Goal: Information Seeking & Learning: Learn about a topic

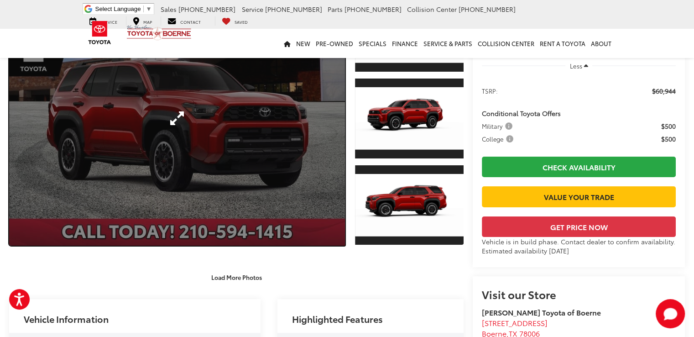
click at [174, 115] on link "Expand Photo 0" at bounding box center [177, 118] width 336 height 255
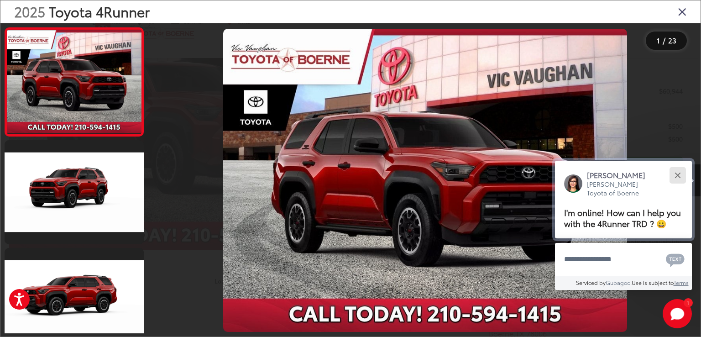
click at [675, 173] on button "Close" at bounding box center [678, 175] width 20 height 20
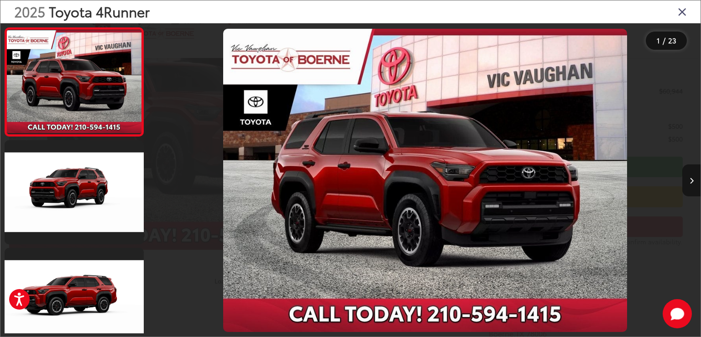
click at [687, 173] on button "Next image" at bounding box center [691, 180] width 18 height 32
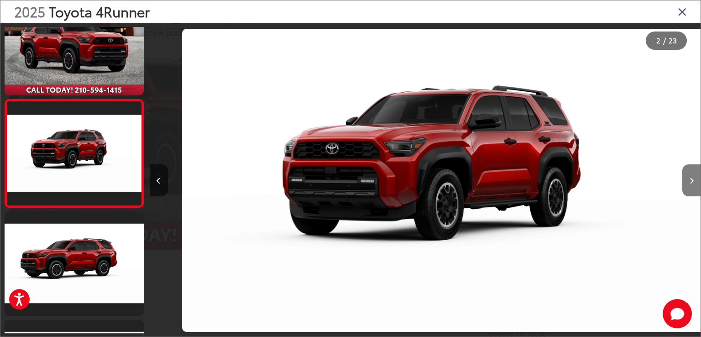
scroll to position [0, 551]
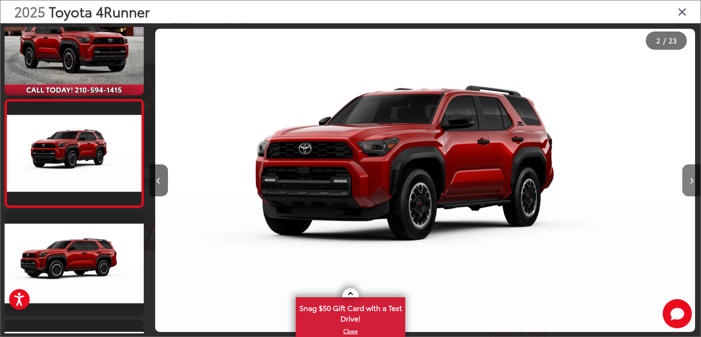
click at [687, 173] on button "Next image" at bounding box center [691, 180] width 18 height 32
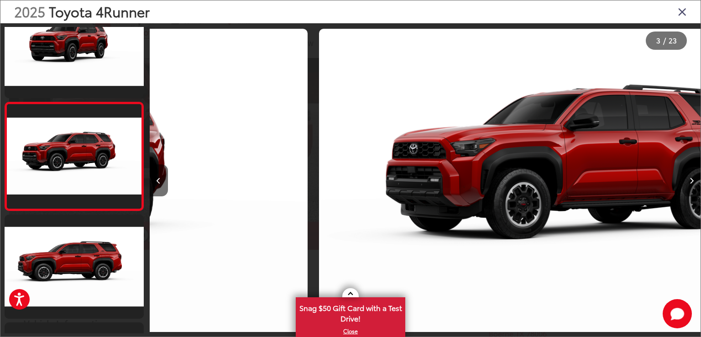
scroll to position [144, 0]
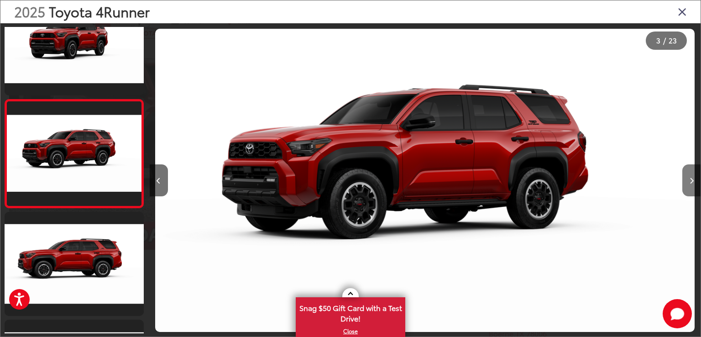
click at [687, 173] on button "Next image" at bounding box center [691, 180] width 18 height 32
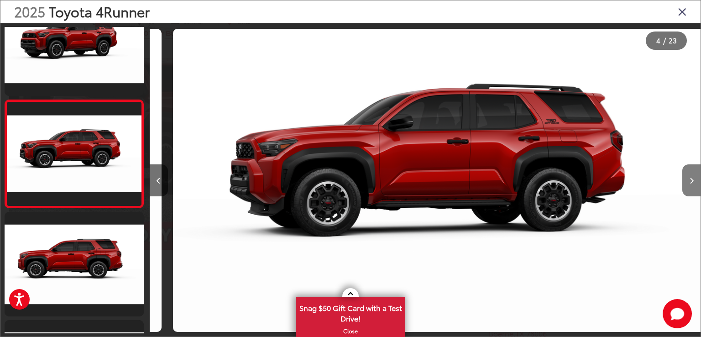
scroll to position [0, 1653]
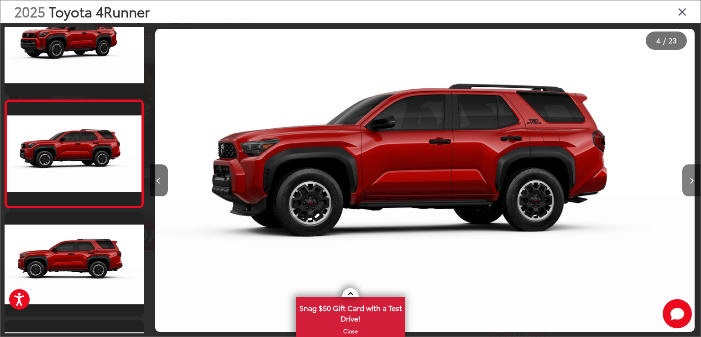
click at [687, 173] on button "Next image" at bounding box center [691, 180] width 18 height 32
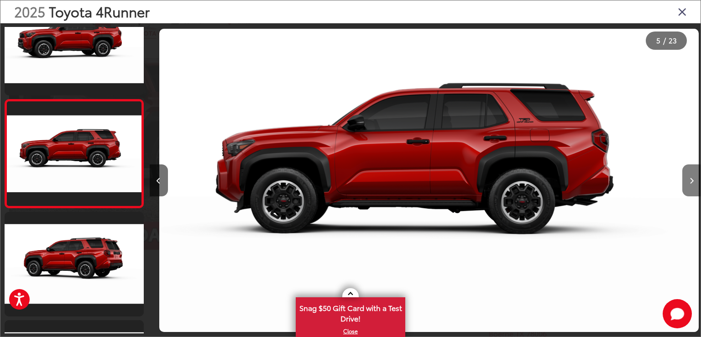
scroll to position [0, 2205]
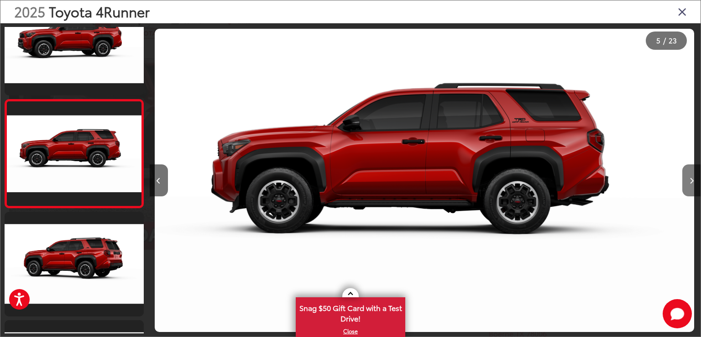
click at [687, 173] on button "Next image" at bounding box center [691, 180] width 18 height 32
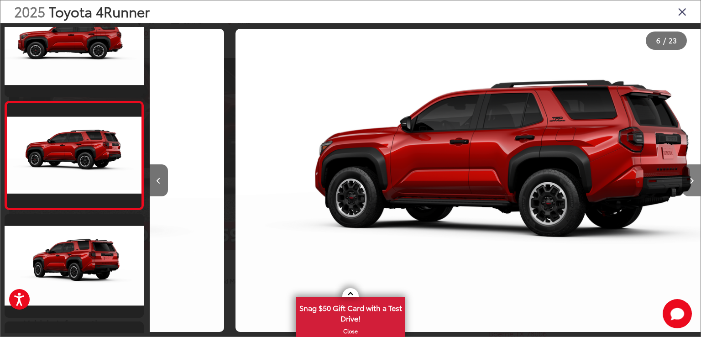
scroll to position [468, 0]
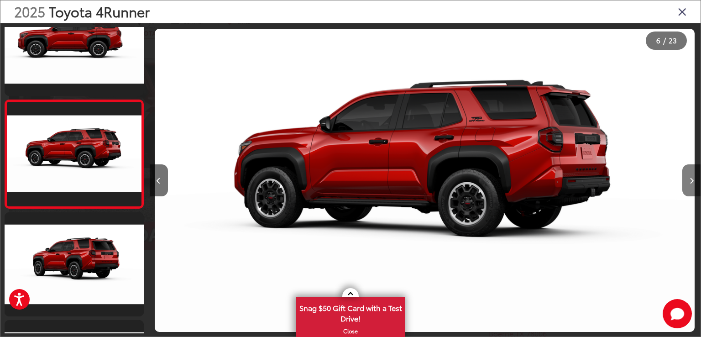
click at [687, 173] on button "Next image" at bounding box center [691, 180] width 18 height 32
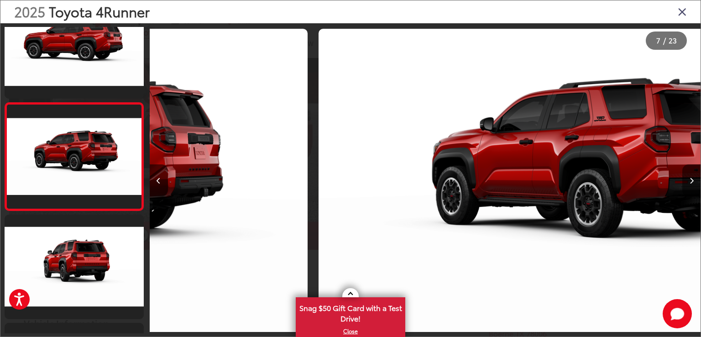
scroll to position [576, 0]
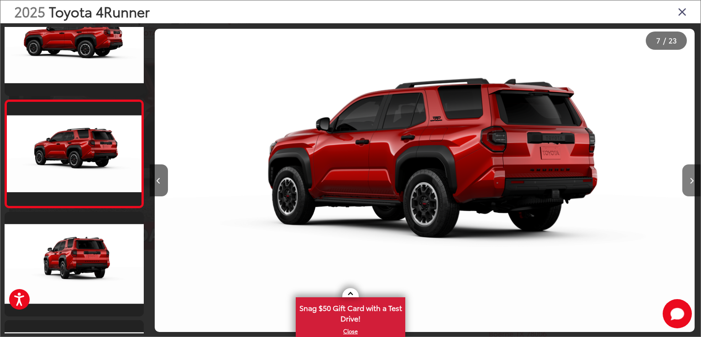
click at [687, 173] on button "Next image" at bounding box center [691, 180] width 18 height 32
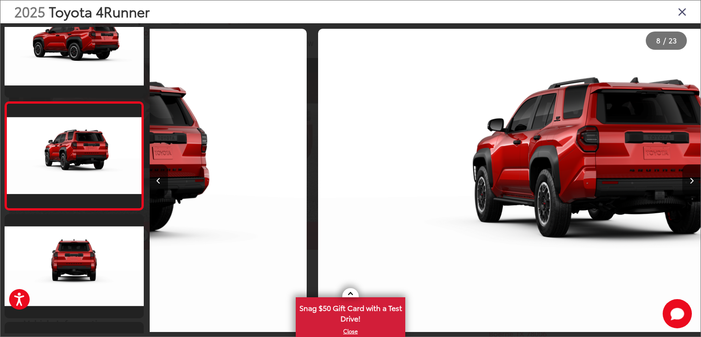
scroll to position [685, 0]
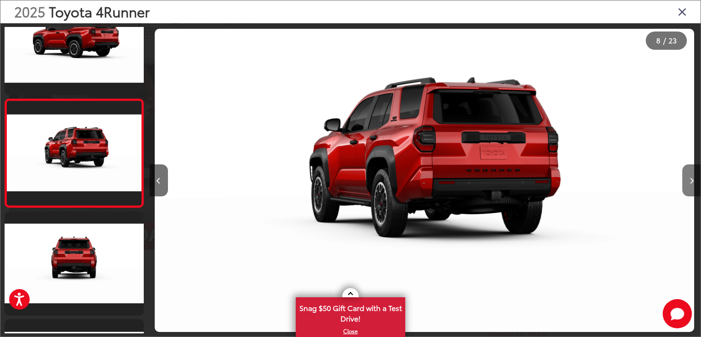
click at [687, 173] on button "Next image" at bounding box center [691, 180] width 18 height 32
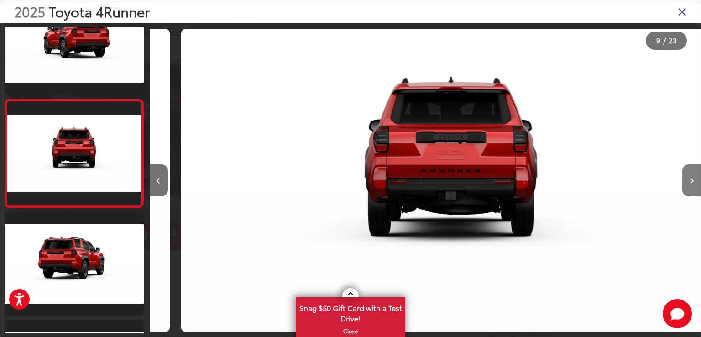
scroll to position [0, 4410]
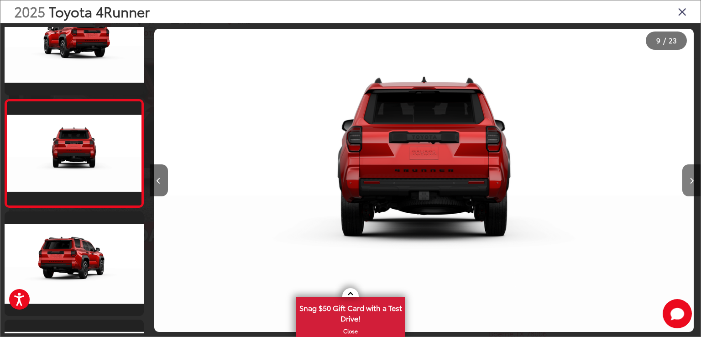
click at [687, 173] on button "Next image" at bounding box center [691, 180] width 18 height 32
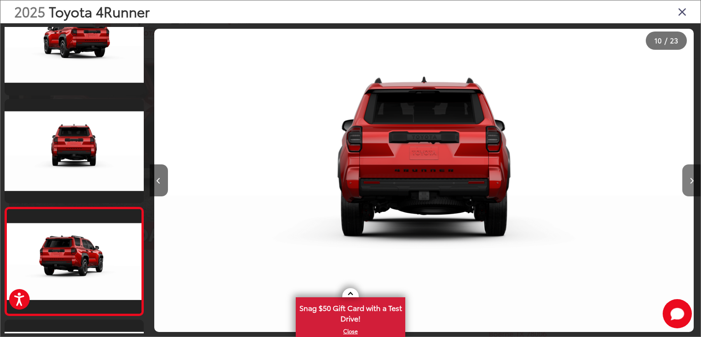
scroll to position [0, 0]
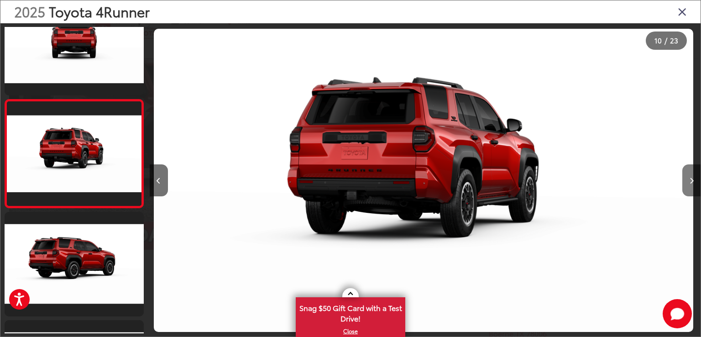
click at [687, 173] on button "Next image" at bounding box center [691, 180] width 18 height 32
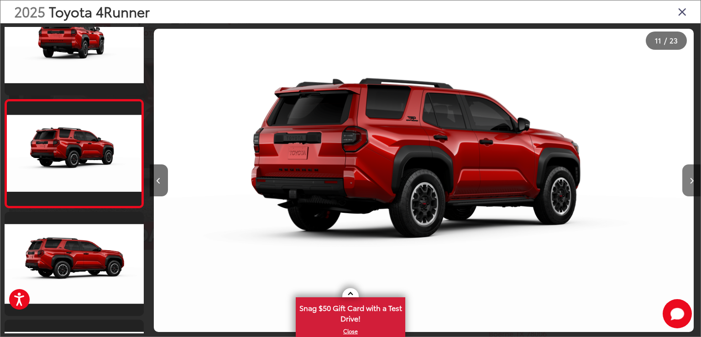
click at [687, 173] on button "Next image" at bounding box center [691, 180] width 18 height 32
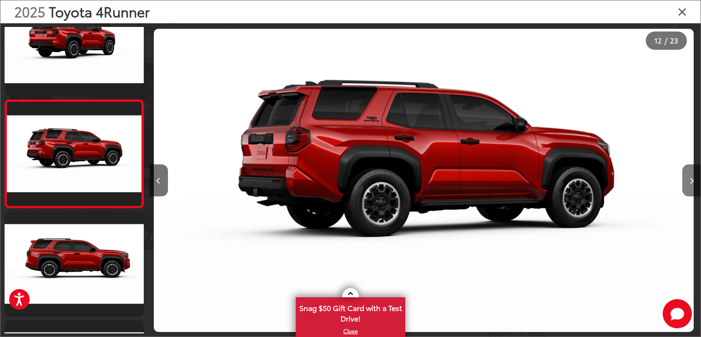
click at [687, 173] on button "Next image" at bounding box center [691, 180] width 18 height 32
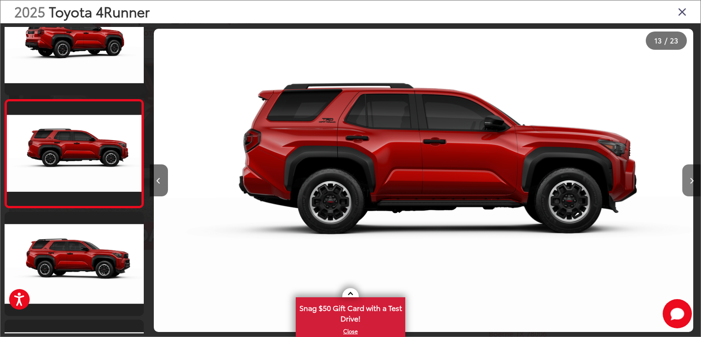
click at [687, 173] on button "Next image" at bounding box center [691, 180] width 18 height 32
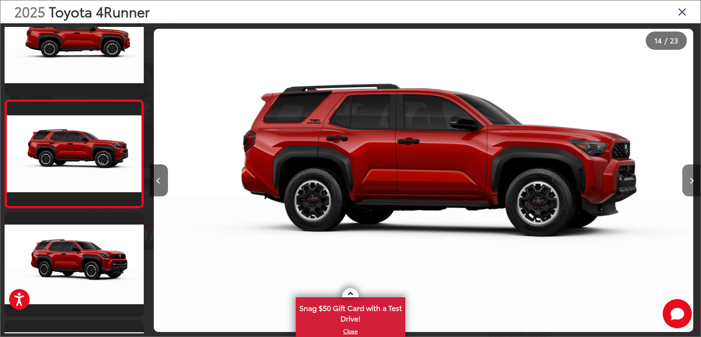
click at [687, 173] on button "Next image" at bounding box center [691, 180] width 18 height 32
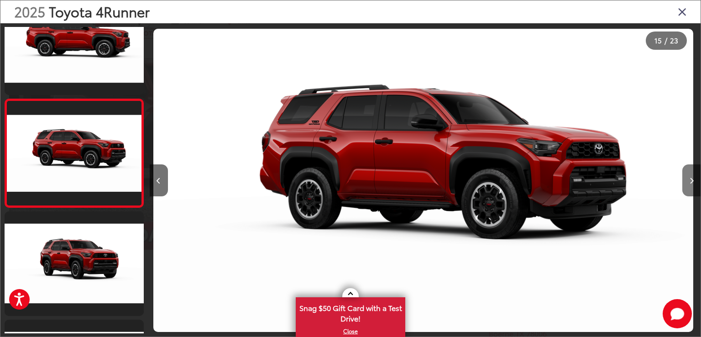
click at [687, 173] on button "Next image" at bounding box center [691, 180] width 18 height 32
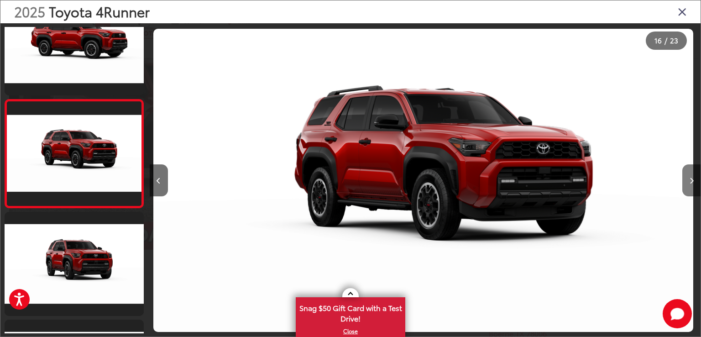
click at [687, 173] on button "Next image" at bounding box center [691, 180] width 18 height 32
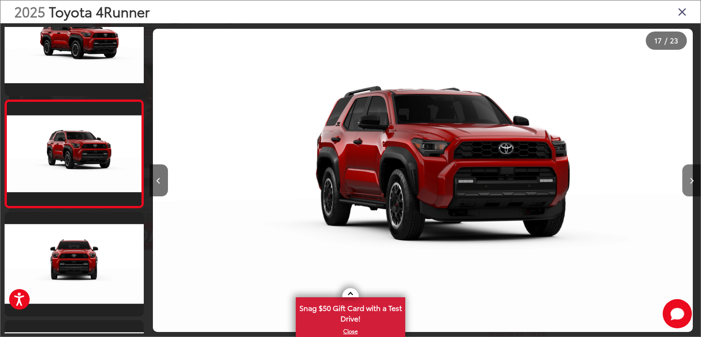
click at [687, 173] on button "Next image" at bounding box center [691, 180] width 18 height 32
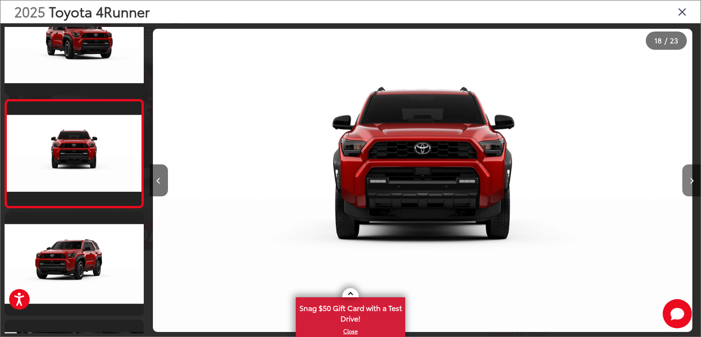
click at [687, 173] on button "Next image" at bounding box center [691, 180] width 18 height 32
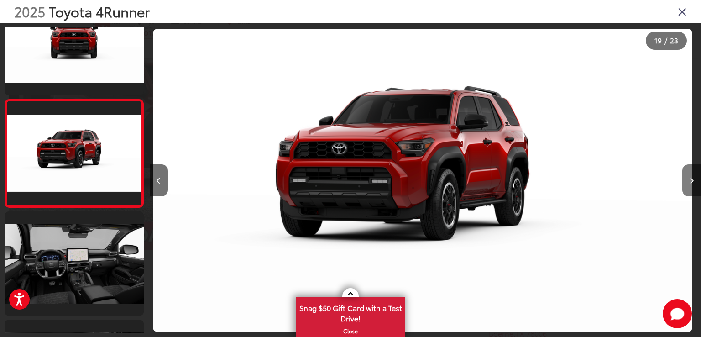
click at [687, 173] on button "Next image" at bounding box center [691, 180] width 18 height 32
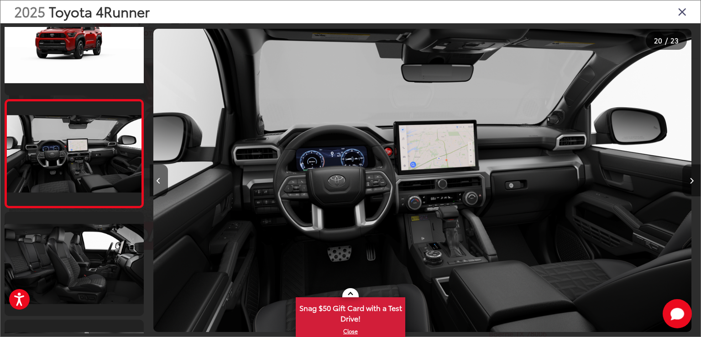
click at [687, 173] on button "Next image" at bounding box center [691, 180] width 18 height 32
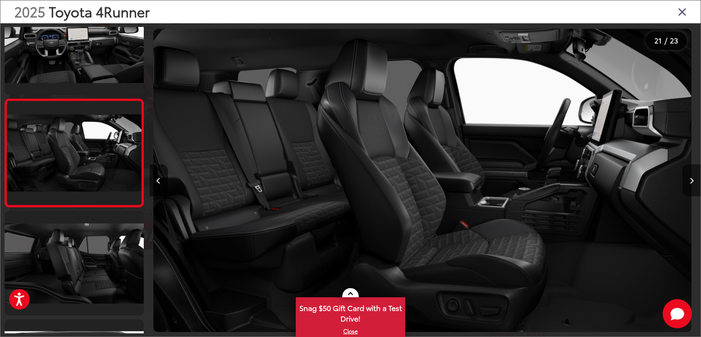
click at [687, 173] on button "Next image" at bounding box center [691, 180] width 18 height 32
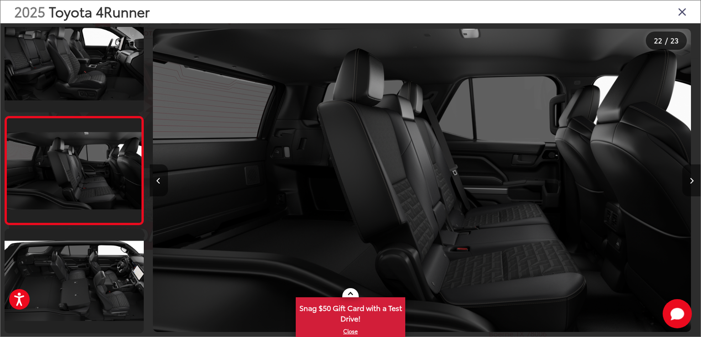
click at [687, 173] on button "Next image" at bounding box center [691, 180] width 18 height 32
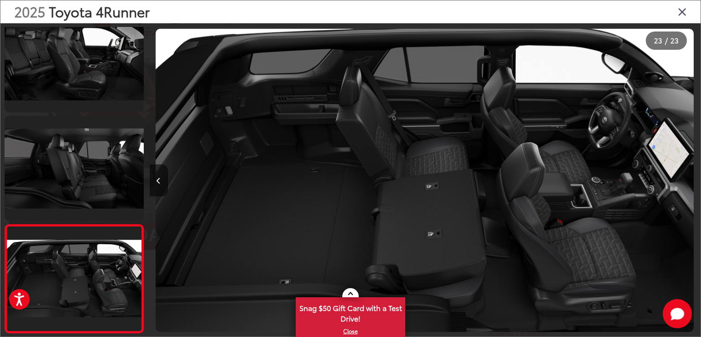
click at [687, 173] on div at bounding box center [632, 180] width 138 height 314
click at [680, 8] on icon "Close gallery" at bounding box center [682, 11] width 9 height 12
